Goal: Information Seeking & Learning: Learn about a topic

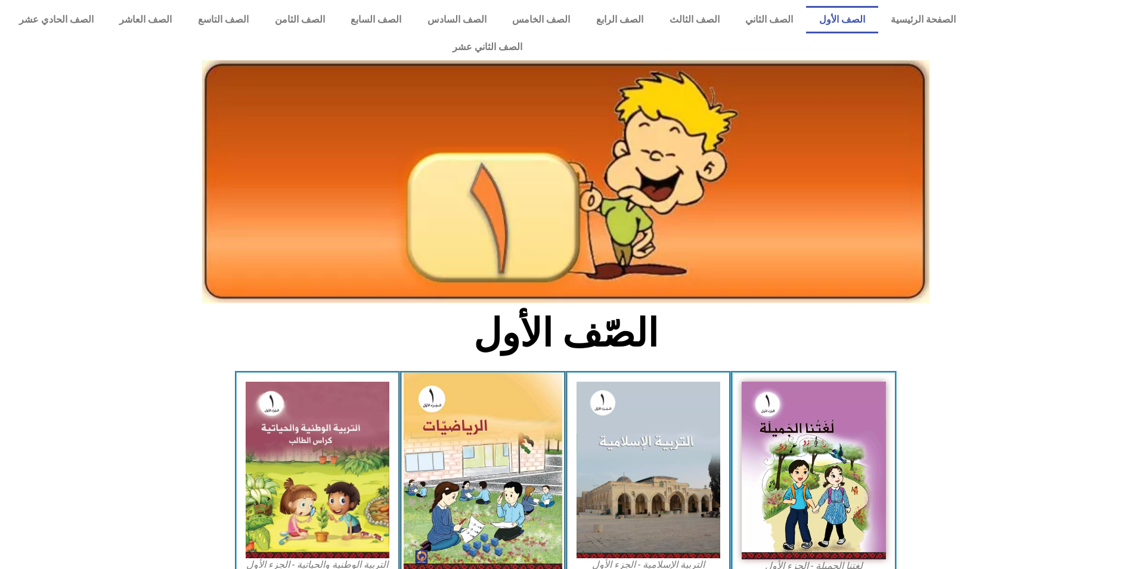
click at [470, 407] on img at bounding box center [483, 472] width 159 height 199
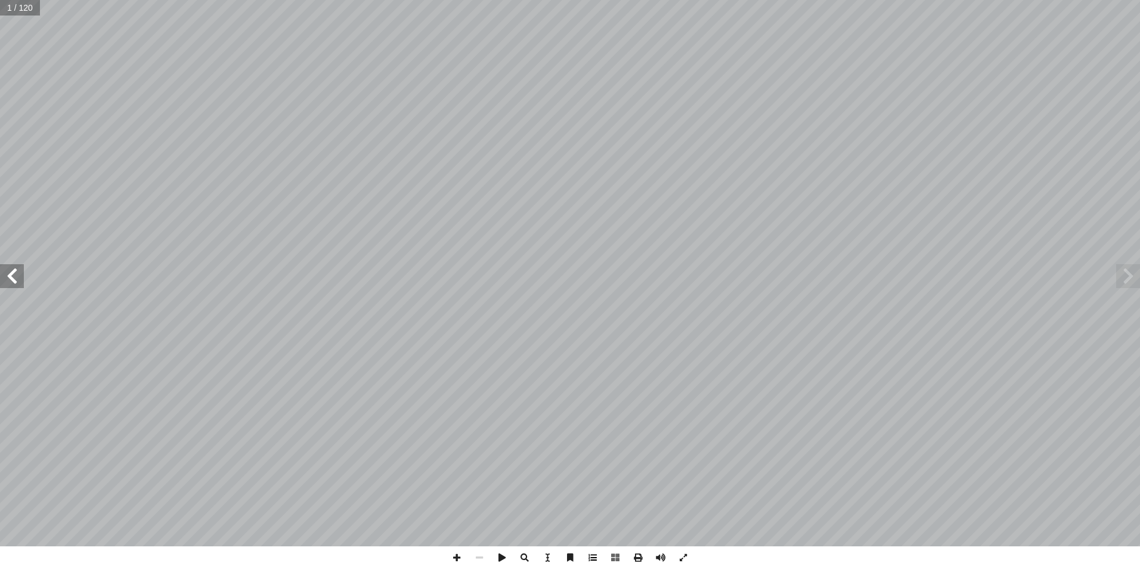
click at [597, 558] on span at bounding box center [592, 557] width 23 height 23
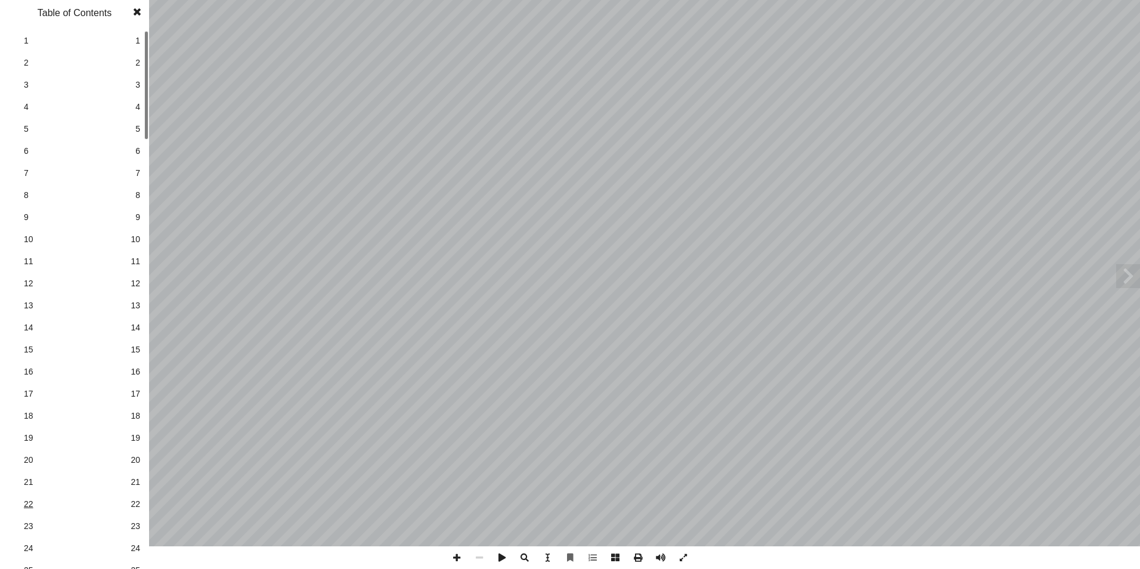
click at [138, 485] on span "29" at bounding box center [136, 484] width 10 height 13
click at [134, 13] on span at bounding box center [136, 12] width 21 height 24
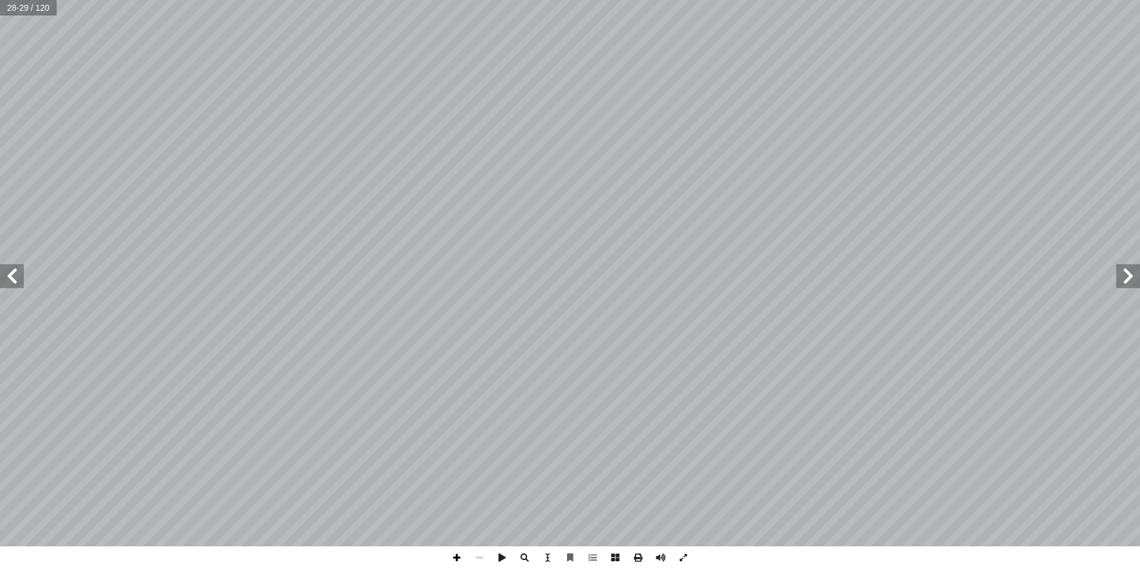
click at [462, 553] on span at bounding box center [456, 557] width 23 height 23
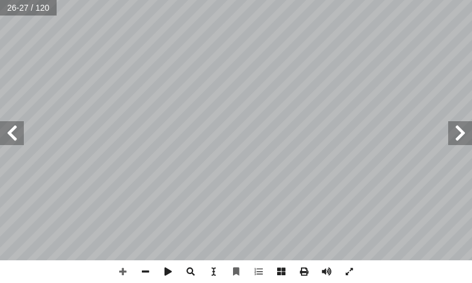
click at [16, 123] on span at bounding box center [12, 133] width 24 height 24
click at [13, 135] on span at bounding box center [12, 133] width 24 height 24
